Goal: Task Accomplishment & Management: Use online tool/utility

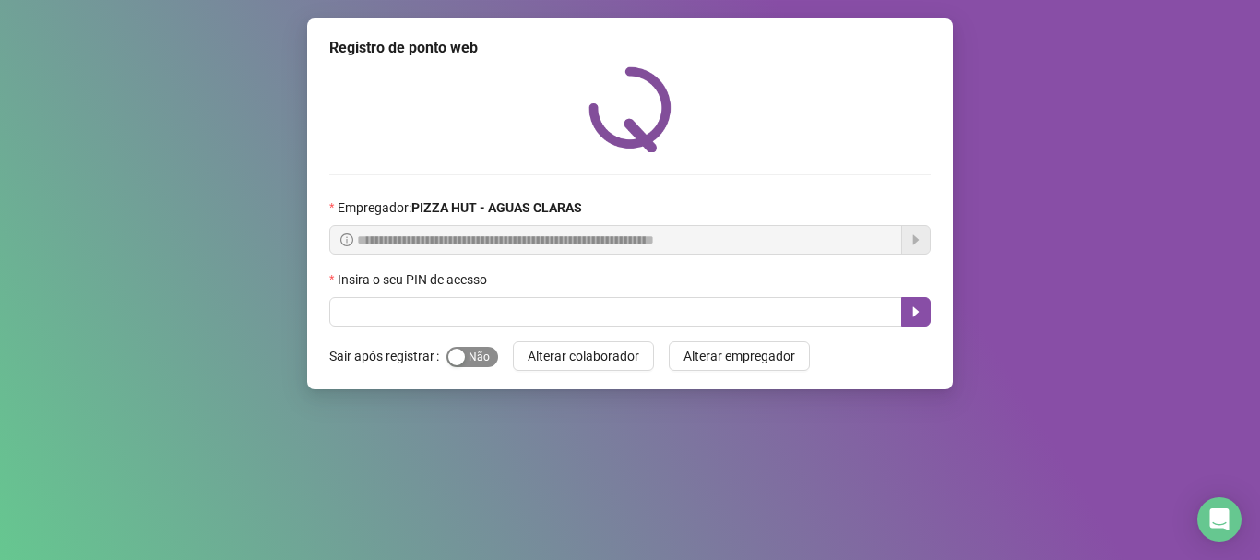
click at [460, 355] on div "button" at bounding box center [456, 357] width 17 height 17
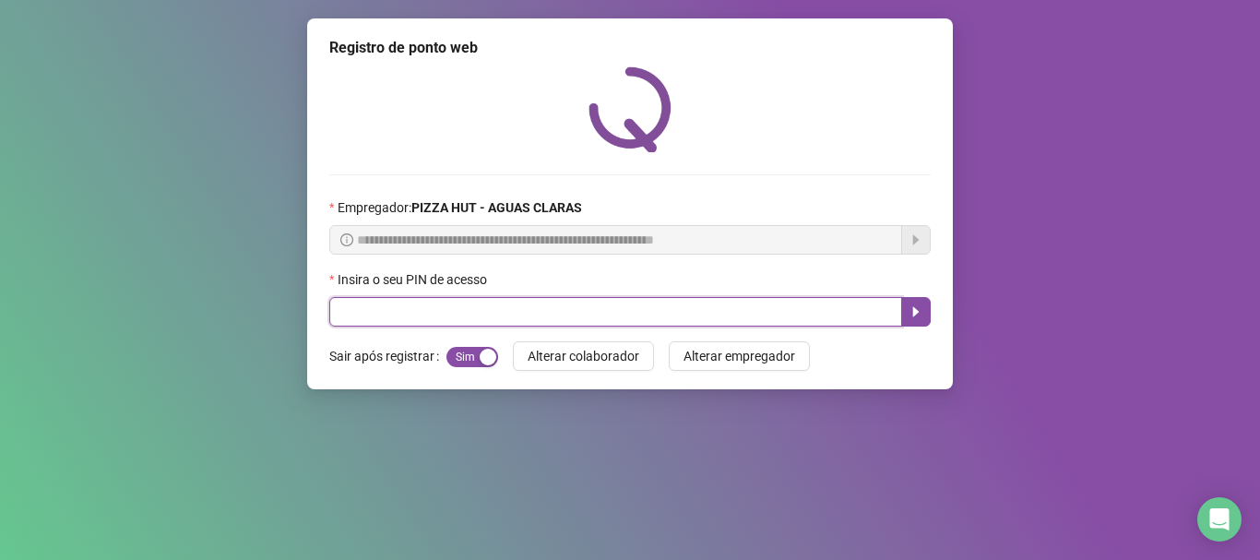
click at [469, 325] on input "text" at bounding box center [615, 312] width 573 height 30
type input "*****"
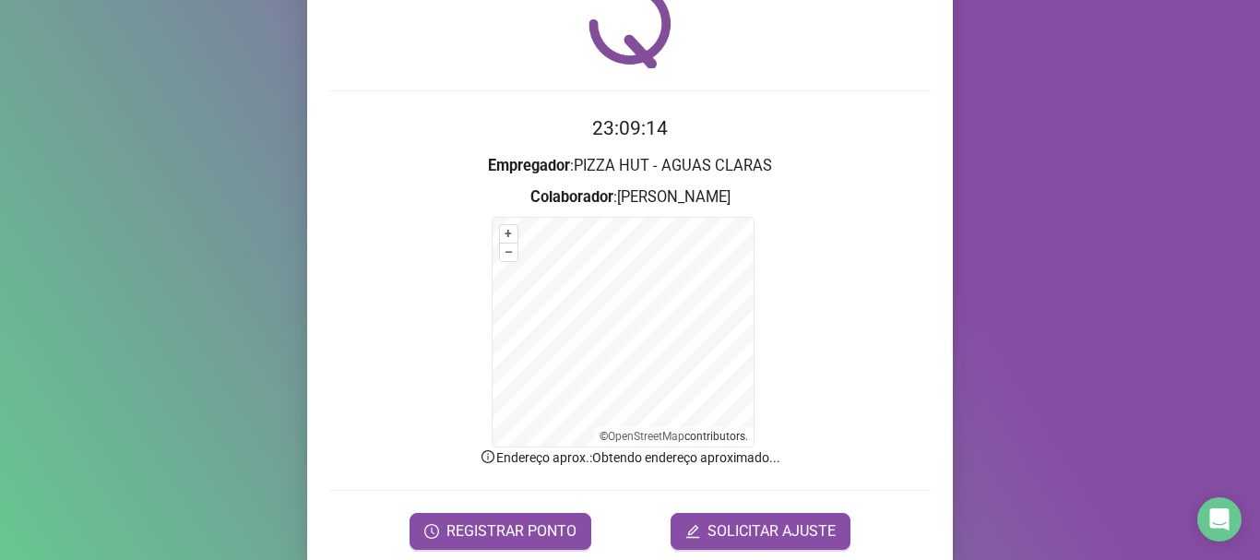
scroll to position [155, 0]
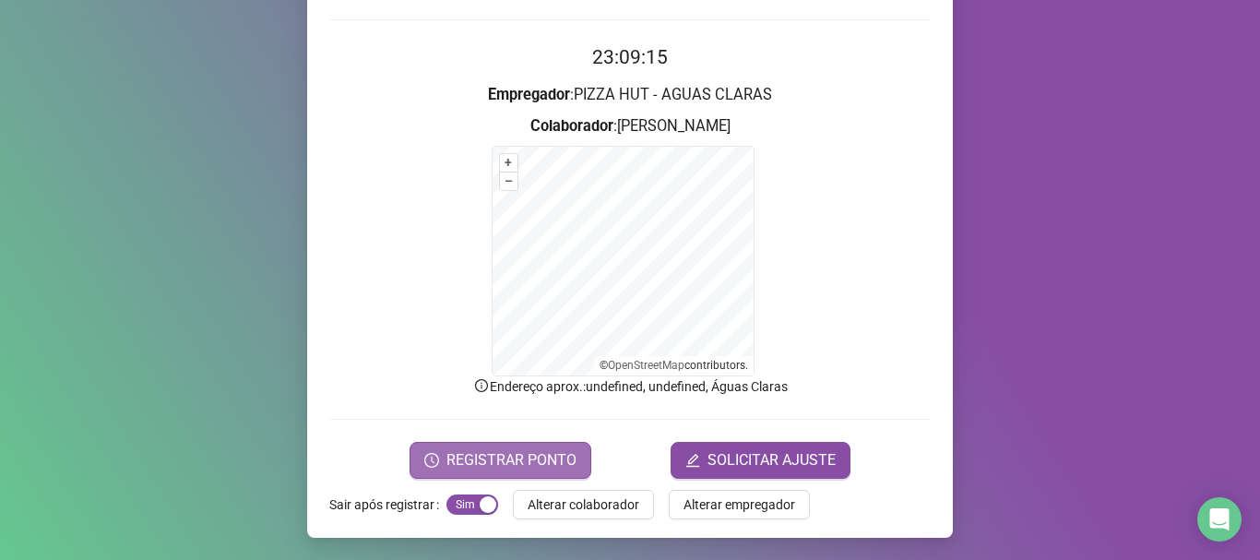
click at [579, 458] on button "REGISTRAR PONTO" at bounding box center [500, 460] width 182 height 37
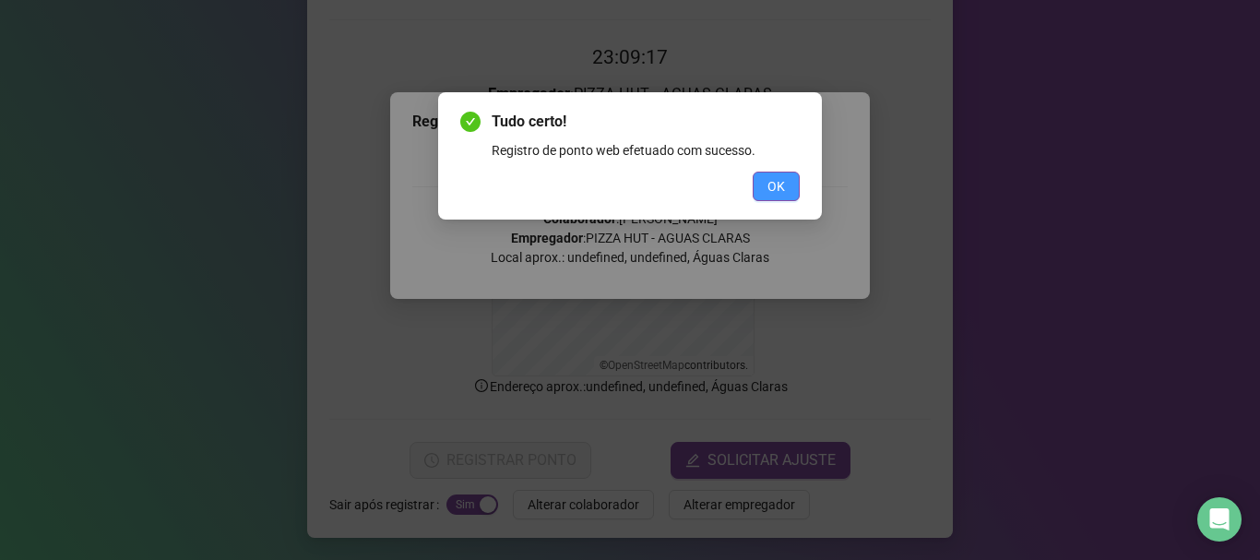
click at [775, 180] on span "OK" at bounding box center [776, 186] width 18 height 20
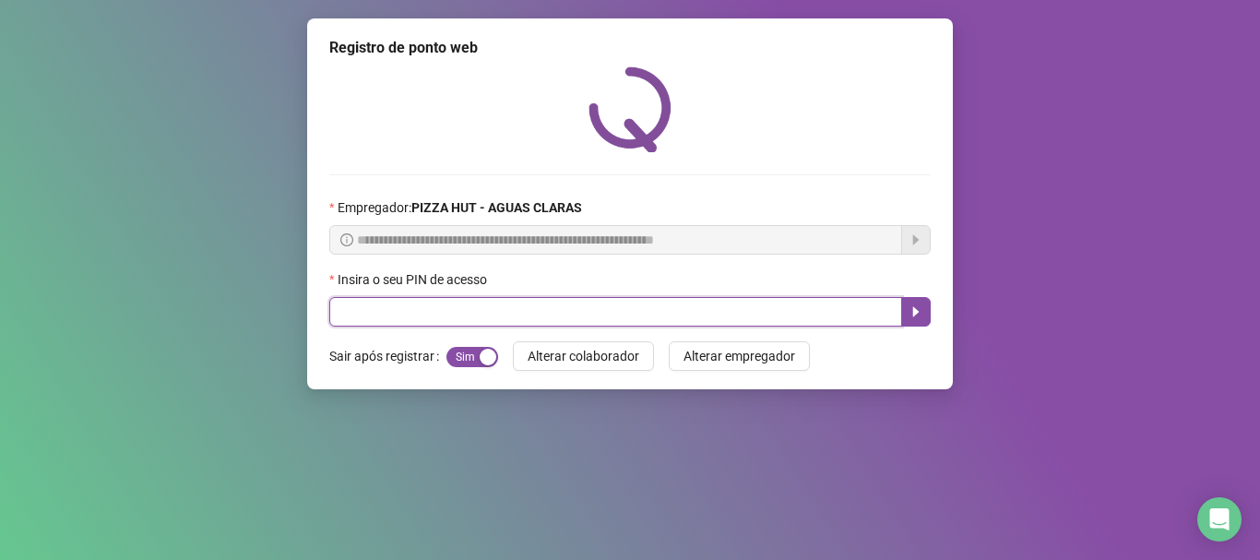
click at [570, 310] on input "text" at bounding box center [615, 312] width 573 height 30
type input "*****"
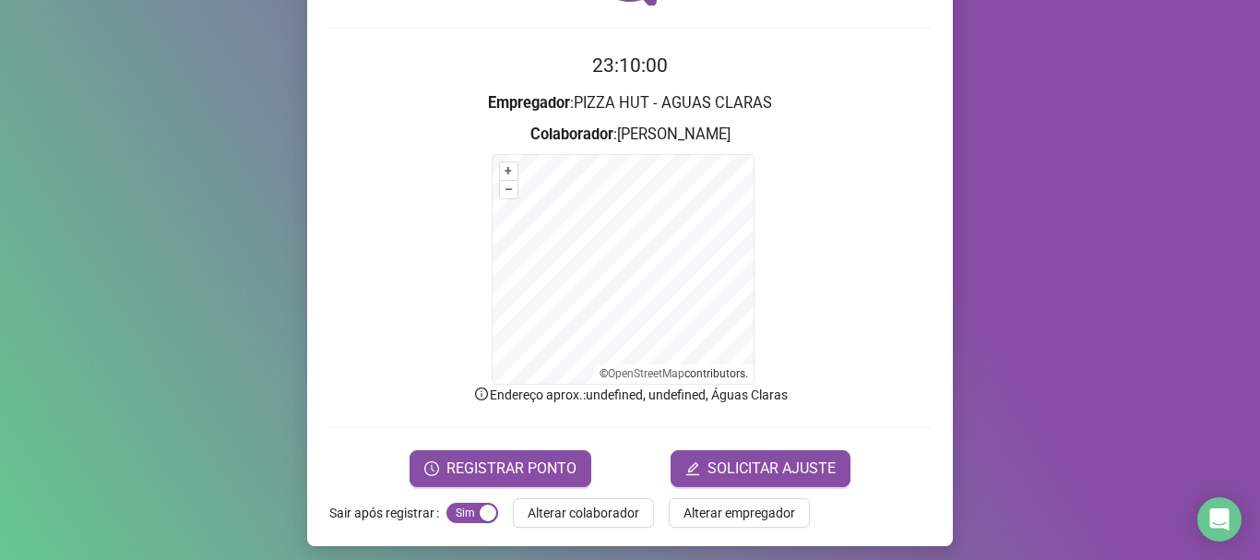
scroll to position [155, 0]
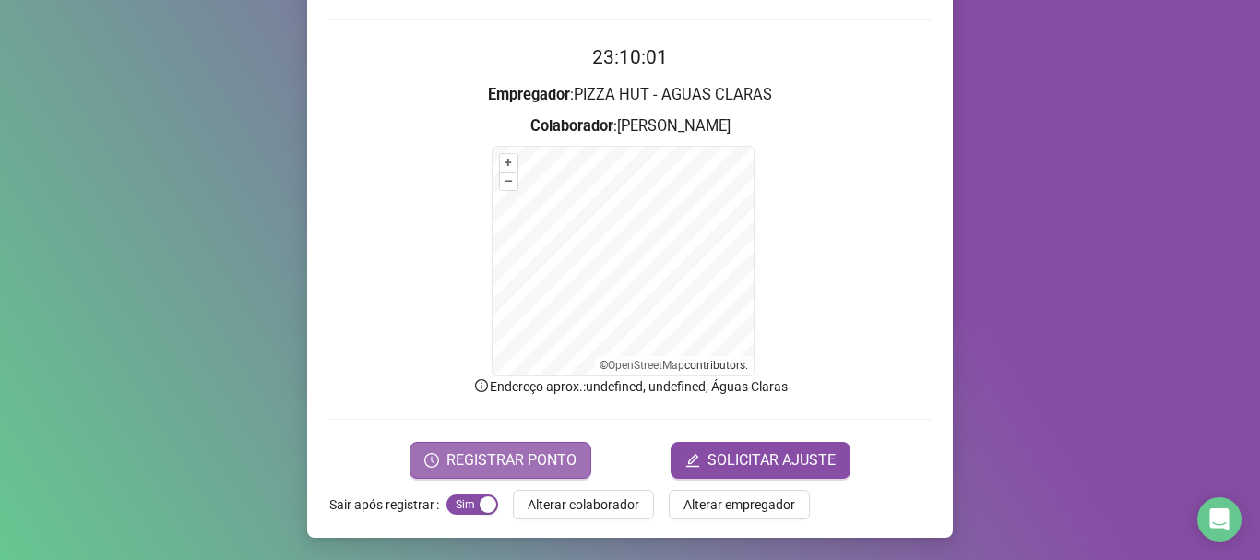
click at [527, 456] on span "REGISTRAR PONTO" at bounding box center [511, 460] width 130 height 22
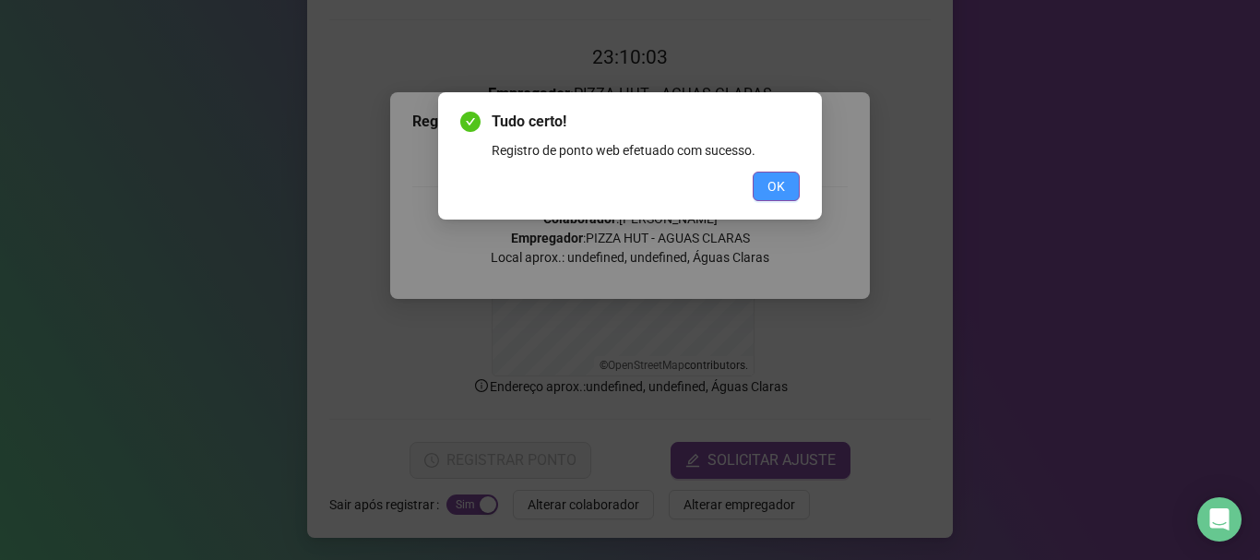
click at [782, 184] on span "OK" at bounding box center [776, 186] width 18 height 20
